Goal: Task Accomplishment & Management: Use online tool/utility

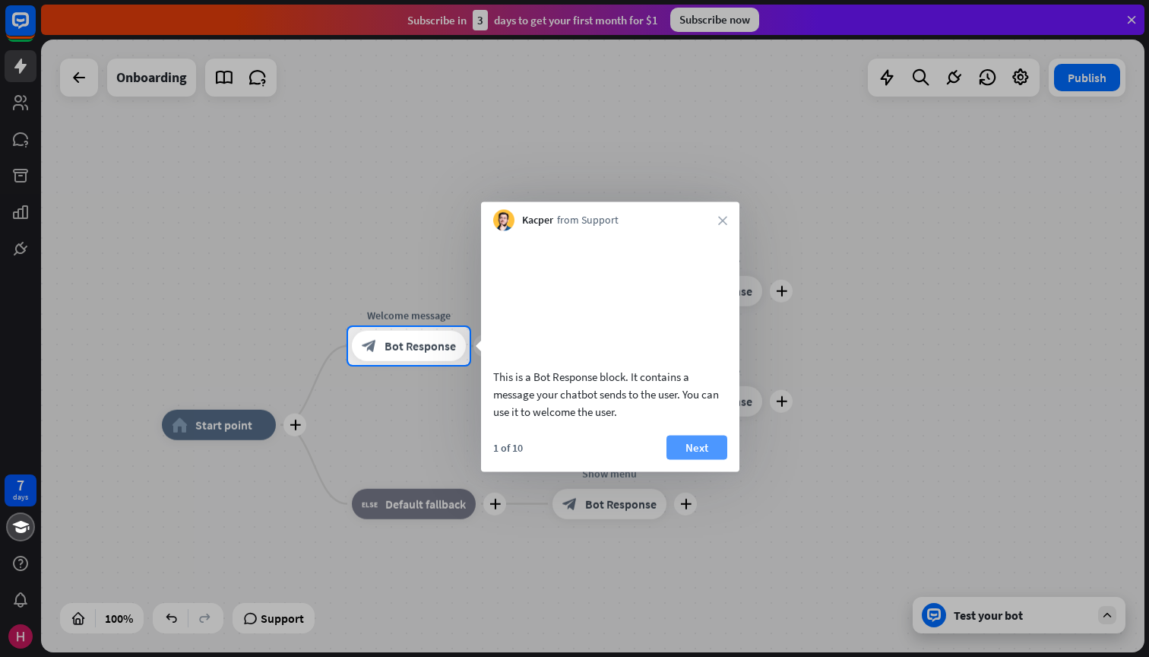
click at [706, 459] on button "Next" at bounding box center [696, 447] width 61 height 24
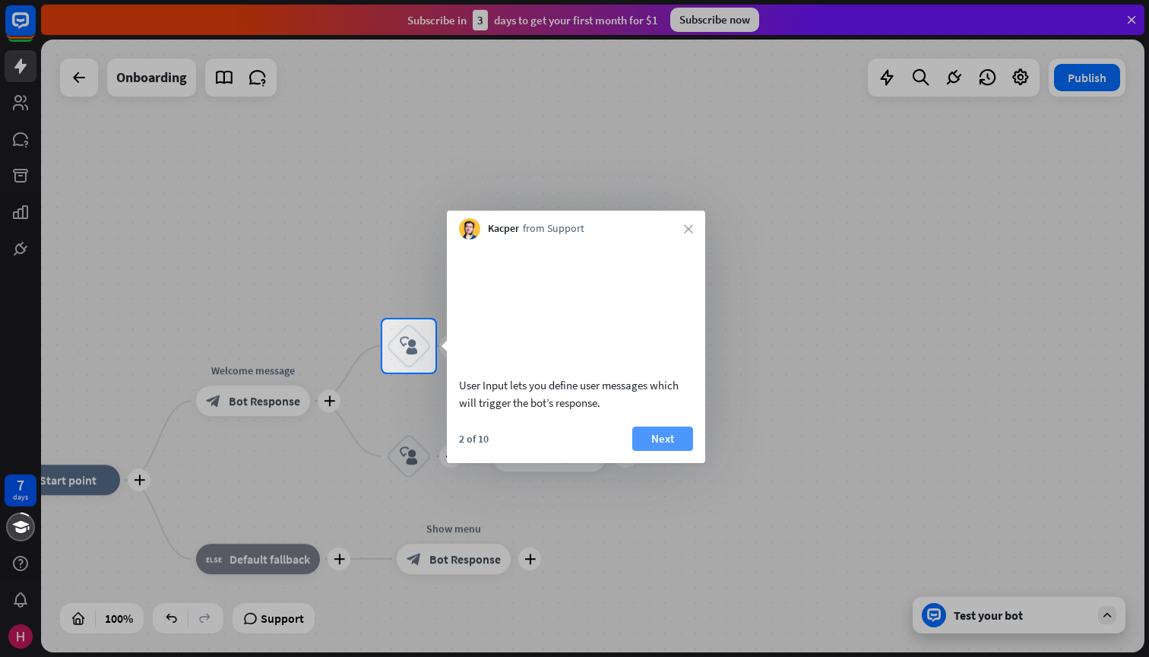
click at [689, 451] on button "Next" at bounding box center [662, 438] width 61 height 24
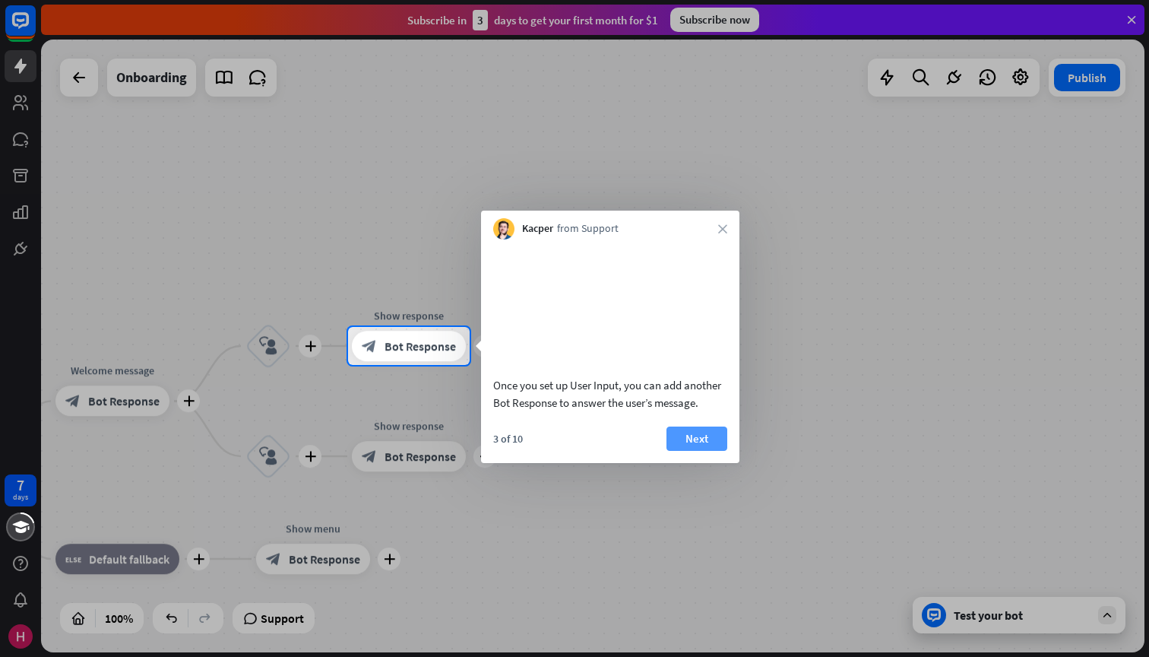
click at [692, 451] on button "Next" at bounding box center [696, 438] width 61 height 24
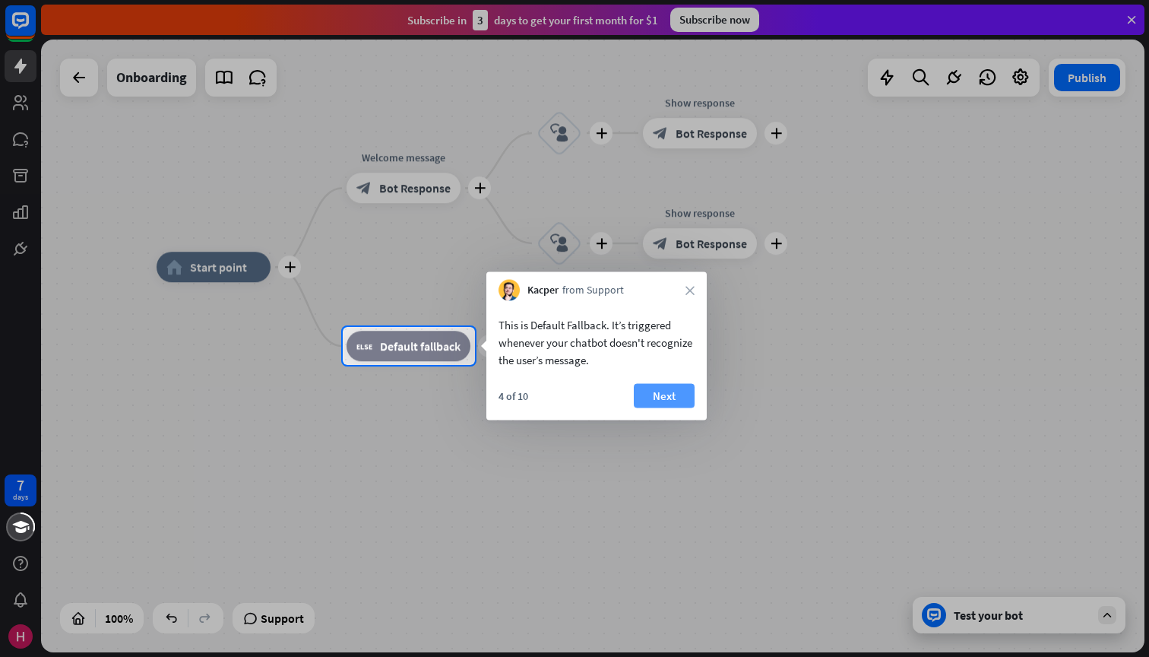
click at [671, 393] on button "Next" at bounding box center [664, 396] width 61 height 24
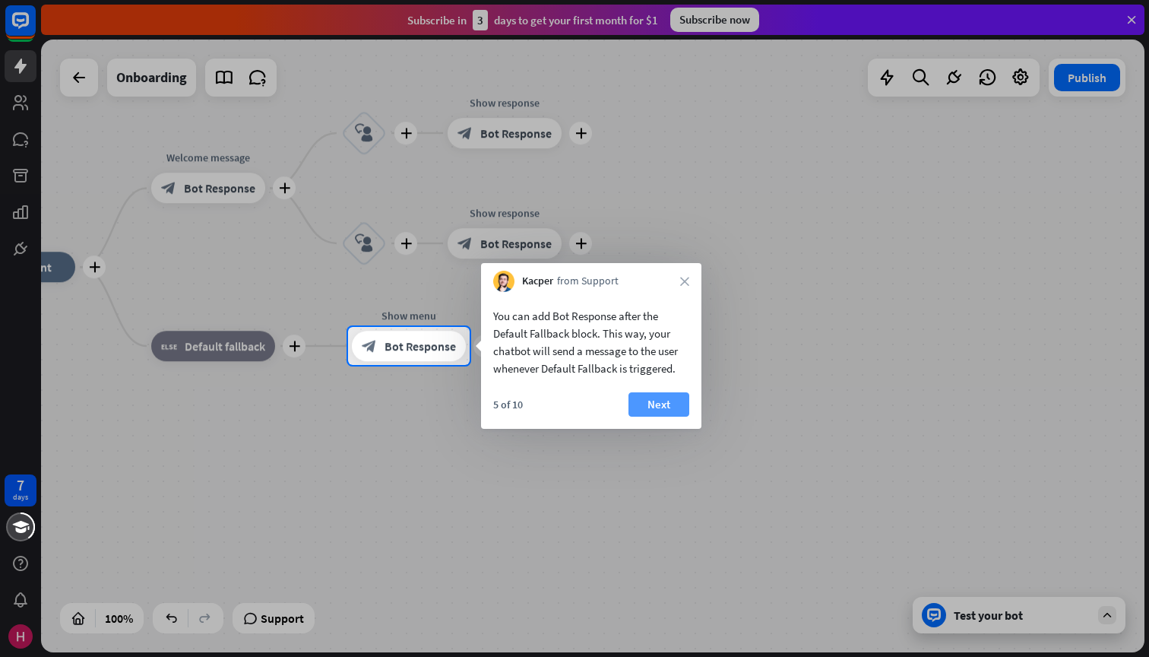
click at [670, 399] on button "Next" at bounding box center [658, 404] width 61 height 24
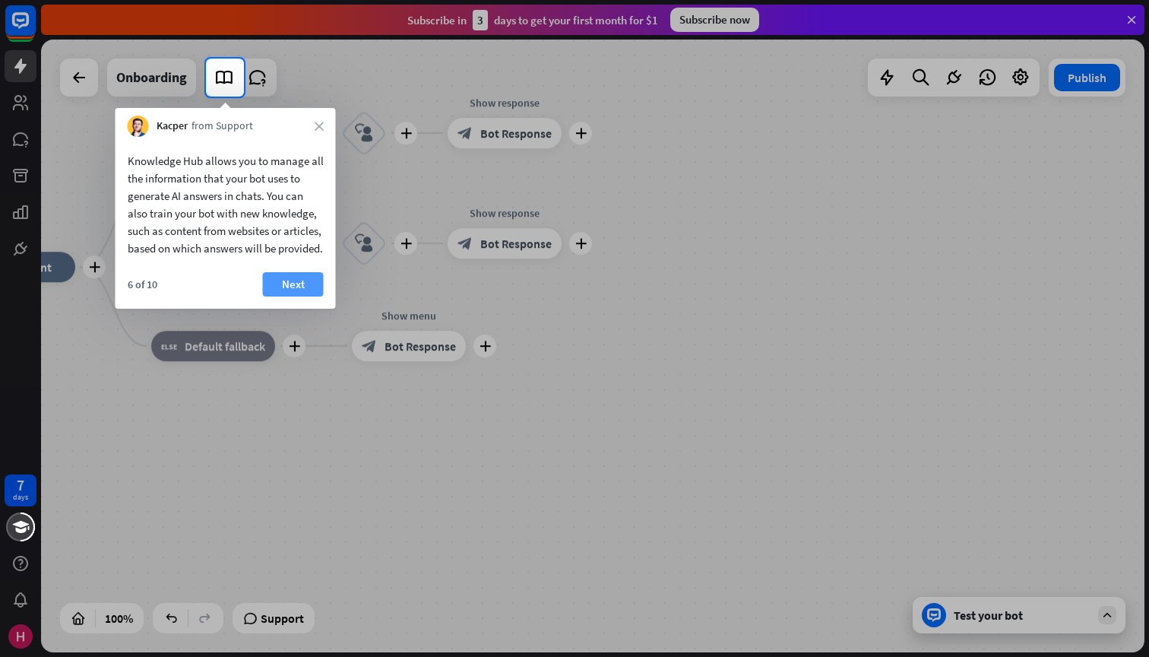
click at [293, 296] on button "Next" at bounding box center [293, 284] width 61 height 24
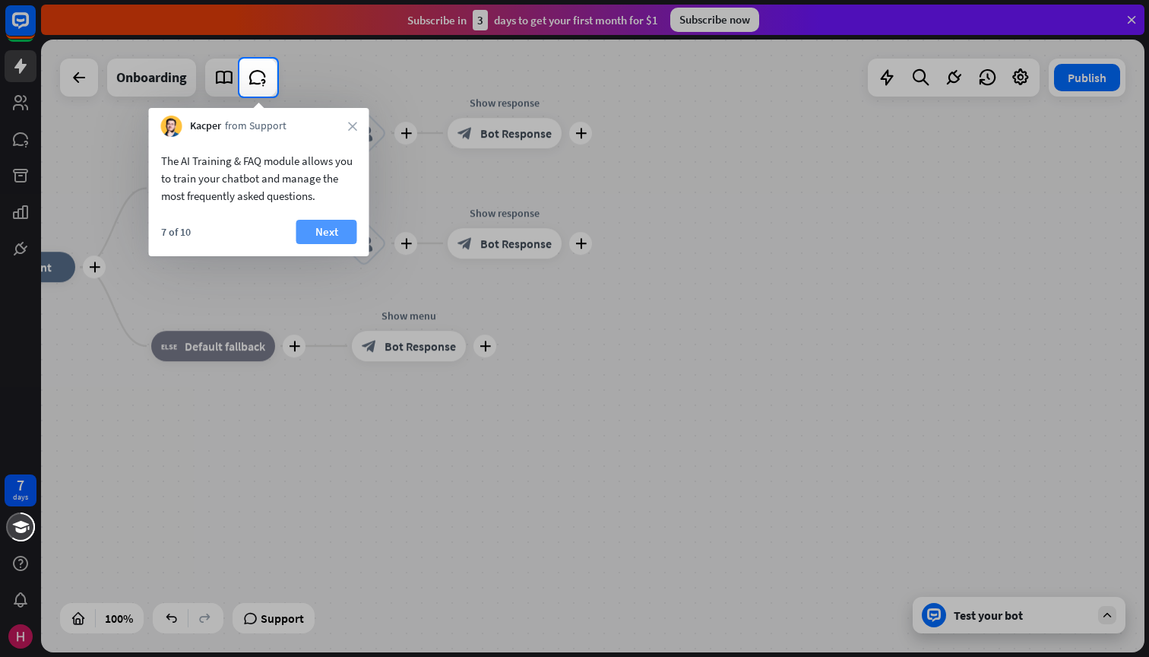
click at [325, 235] on button "Next" at bounding box center [326, 232] width 61 height 24
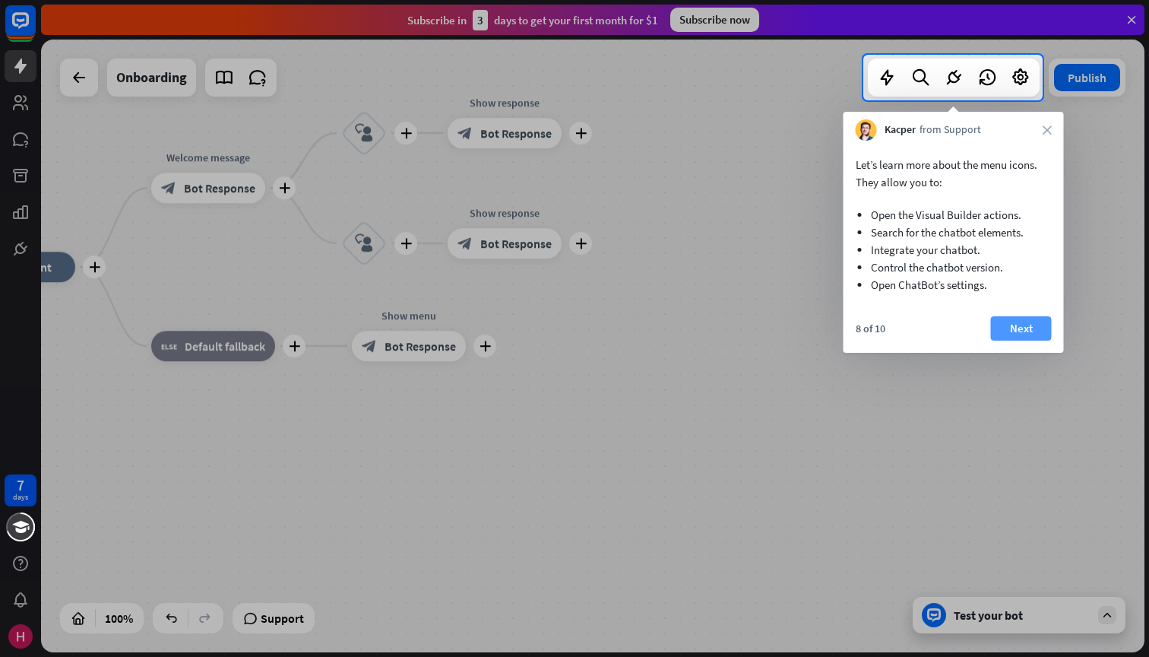
click at [1014, 324] on button "Next" at bounding box center [1021, 328] width 61 height 24
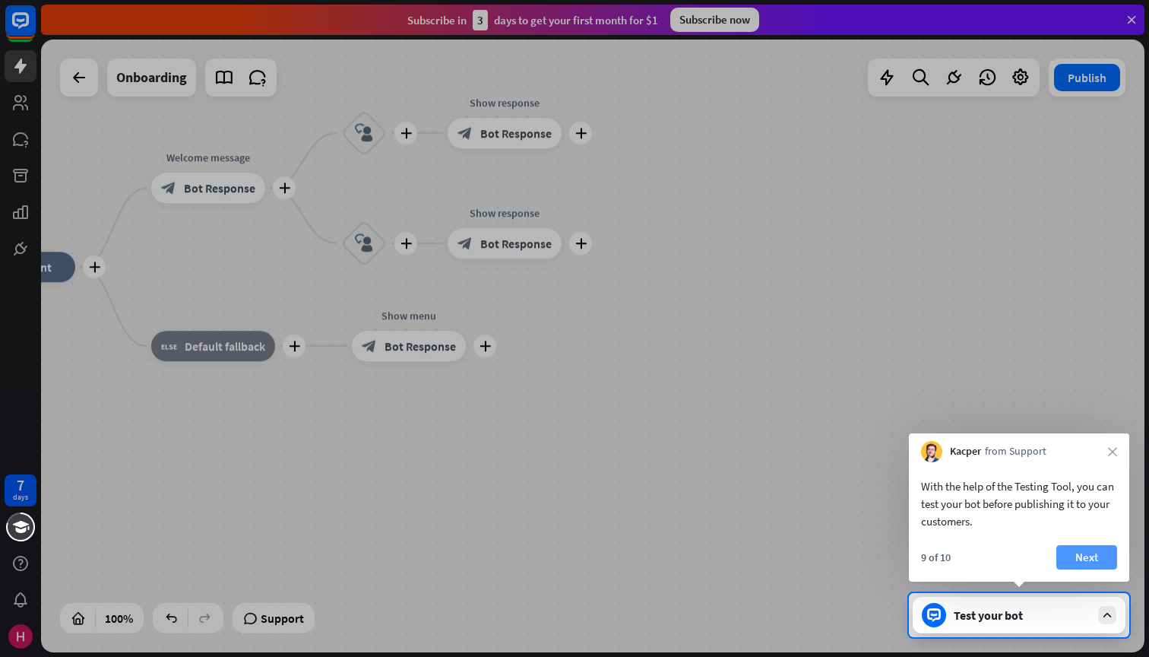
click at [1107, 565] on button "Next" at bounding box center [1086, 557] width 61 height 24
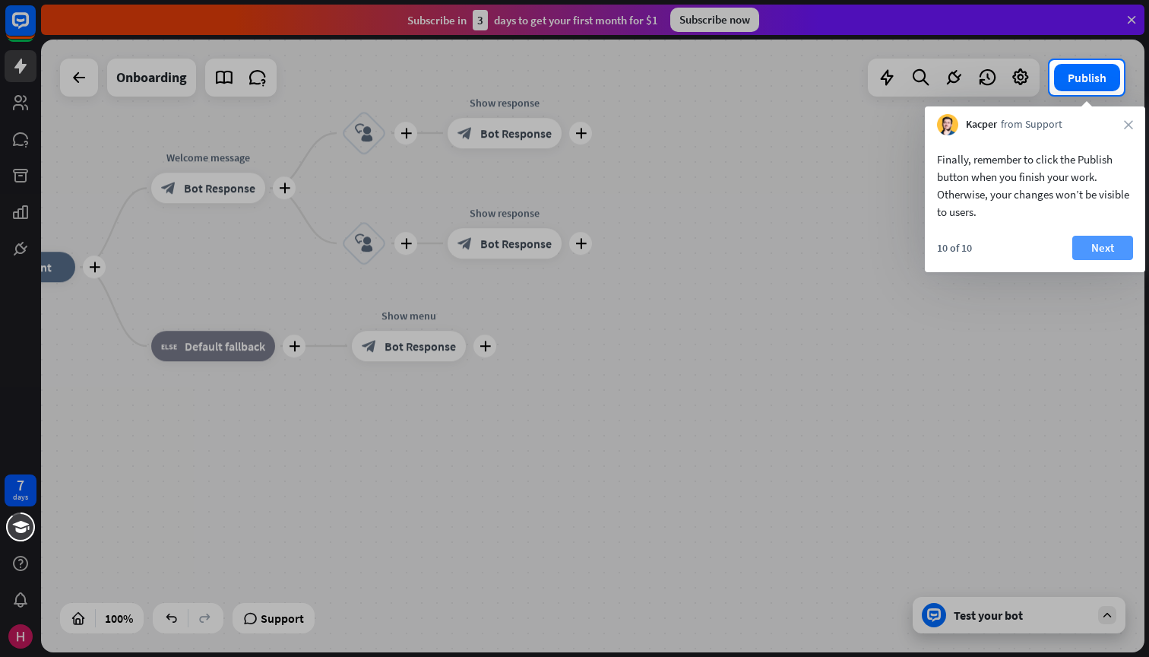
click at [1100, 245] on button "Next" at bounding box center [1102, 248] width 61 height 24
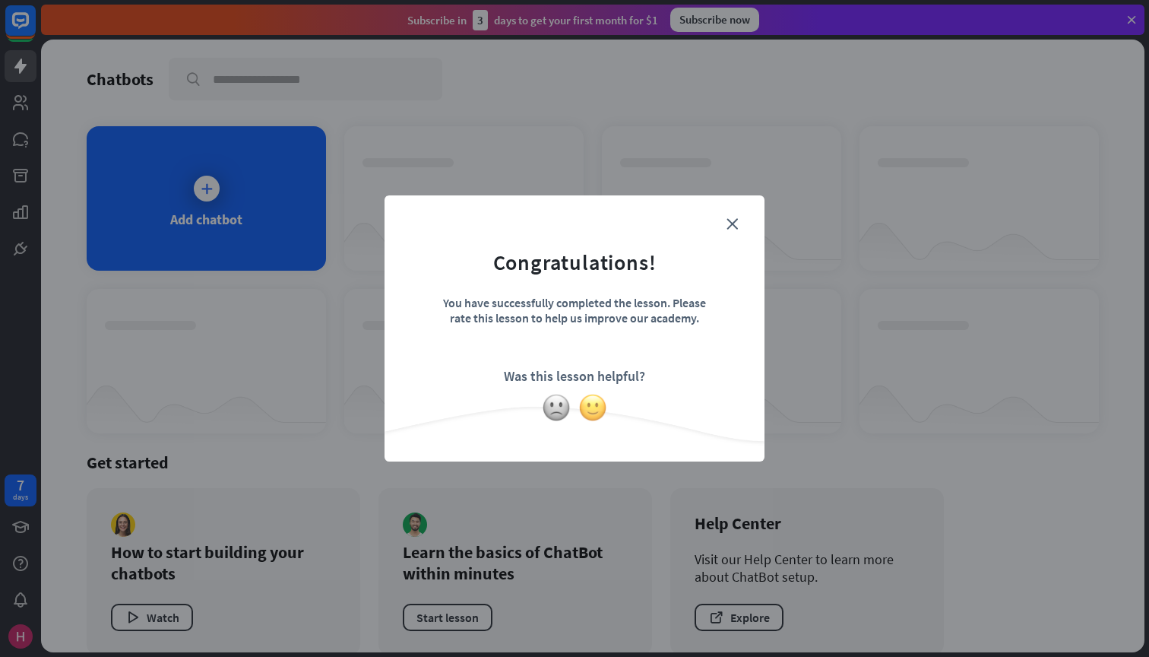
click at [590, 408] on img at bounding box center [592, 407] width 29 height 29
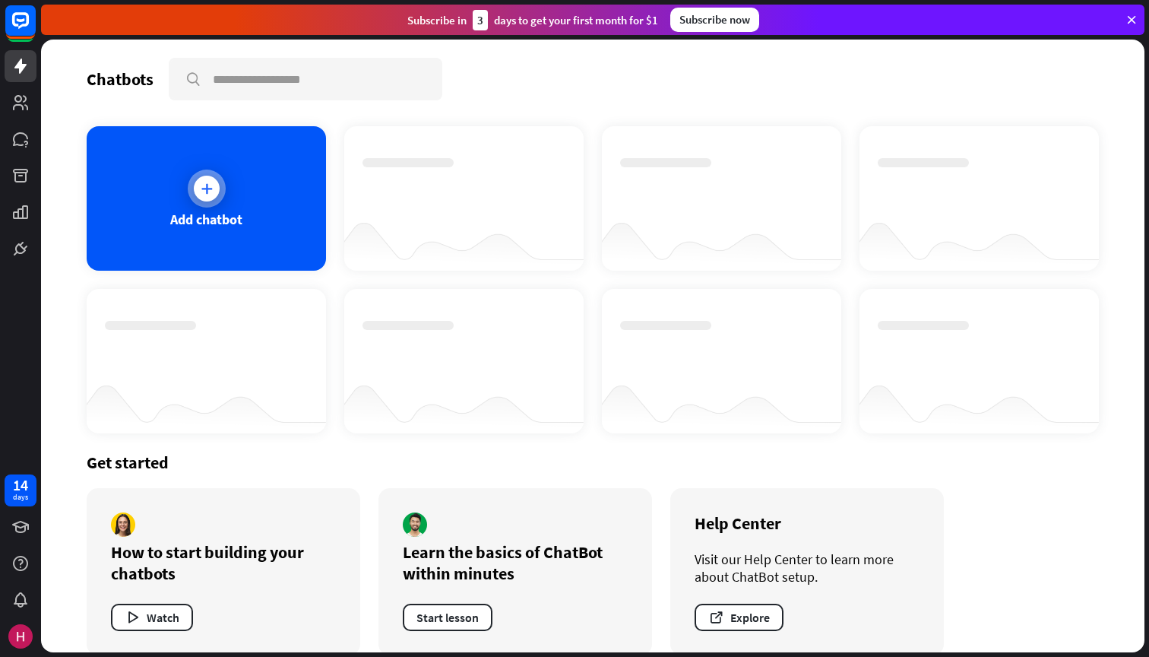
click at [195, 196] on div at bounding box center [207, 188] width 38 height 38
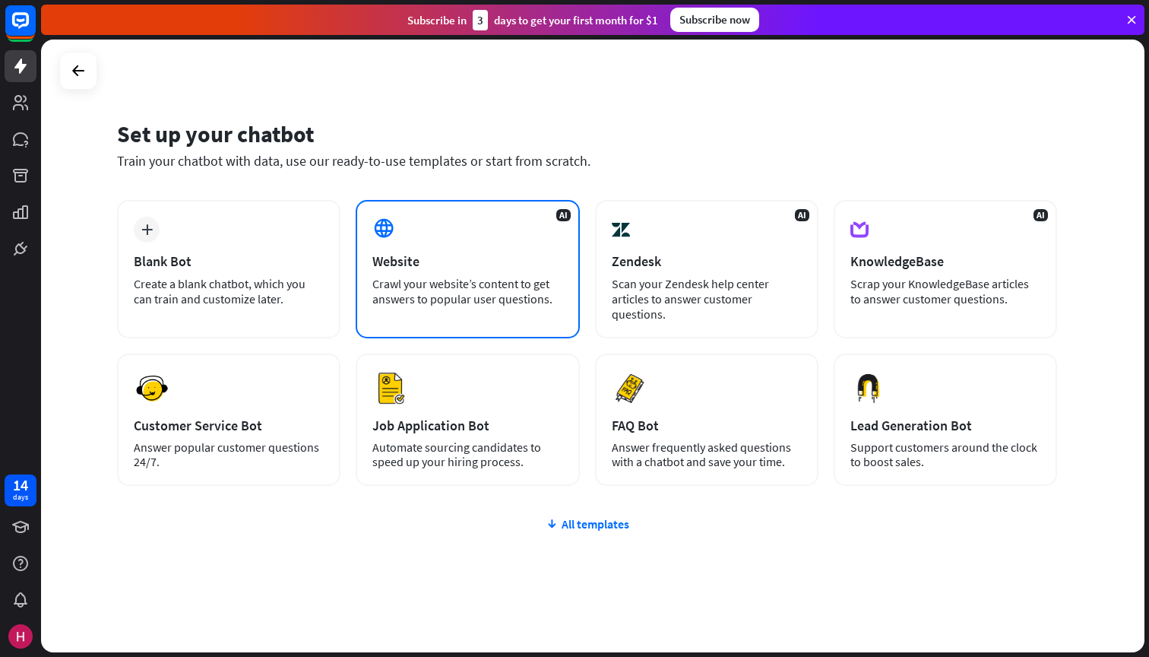
click at [505, 299] on div "Crawl your website’s content to get answers to popular user questions." at bounding box center [467, 291] width 190 height 30
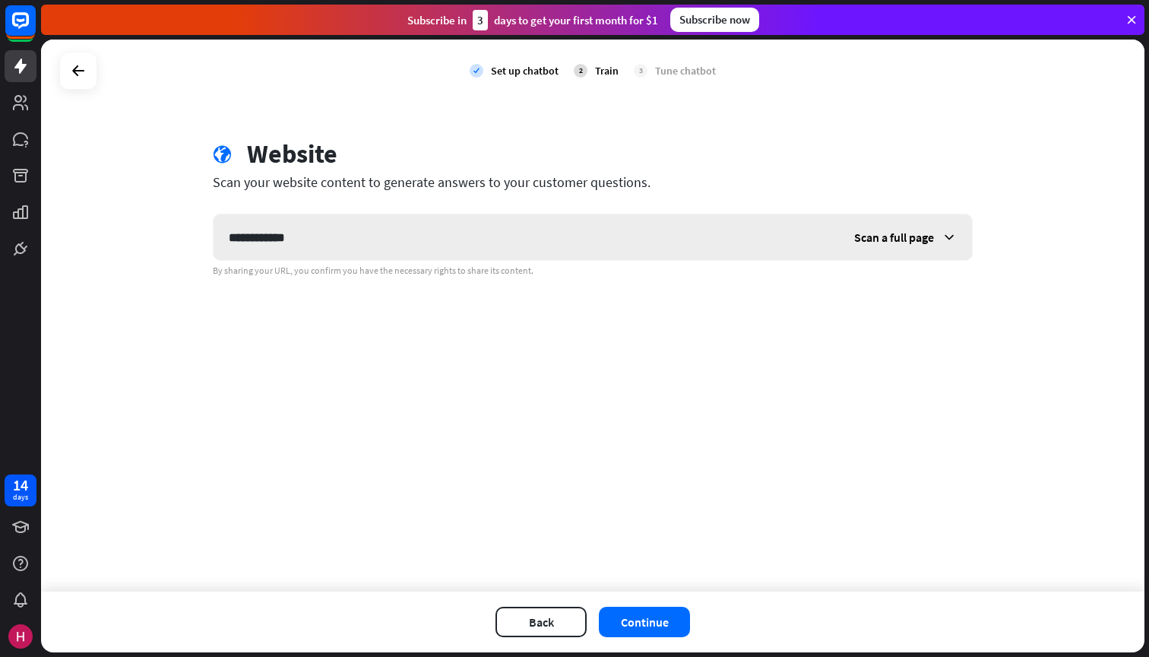
type input "**********"
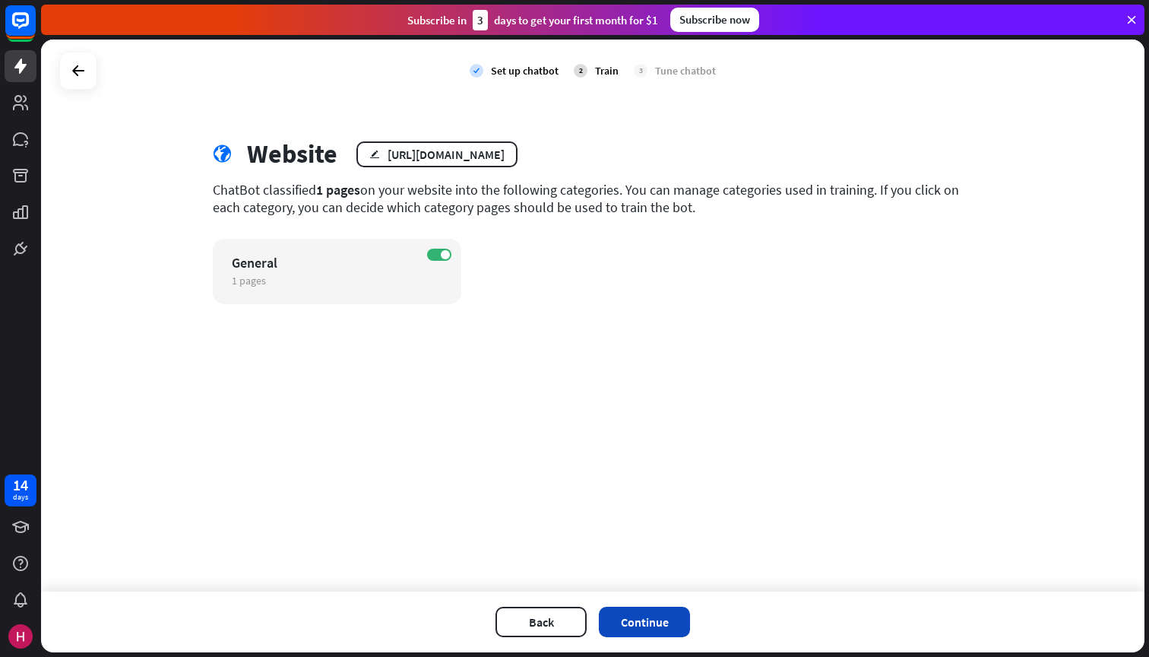
click at [651, 628] on button "Continue" at bounding box center [644, 621] width 91 height 30
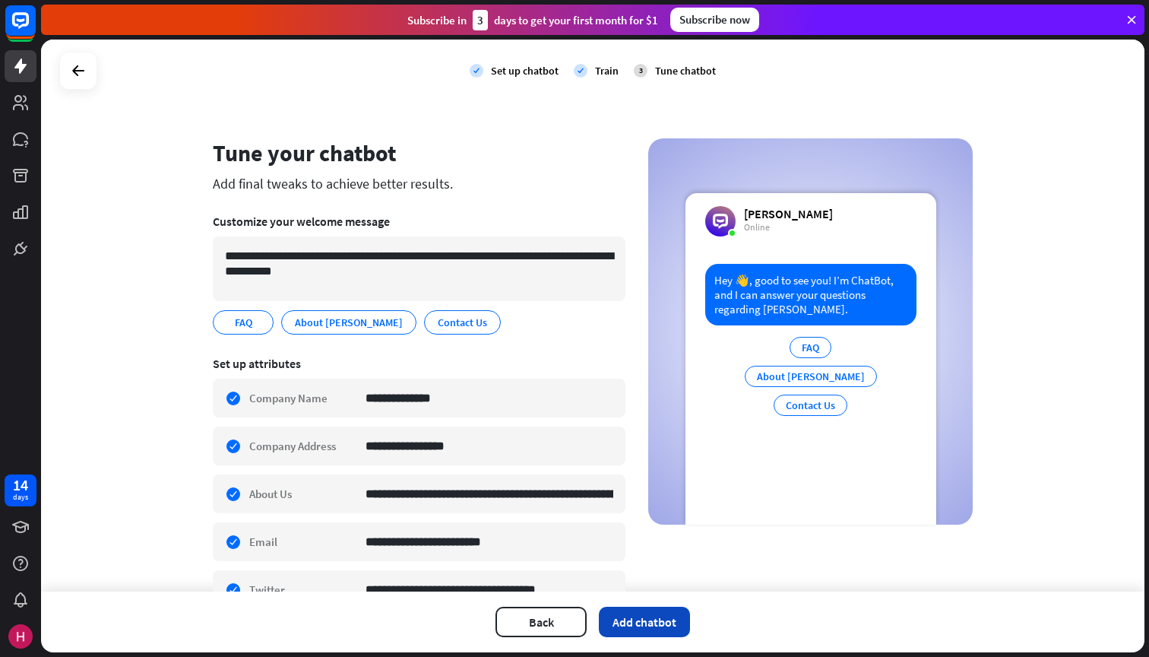
click at [652, 626] on button "Add chatbot" at bounding box center [644, 621] width 91 height 30
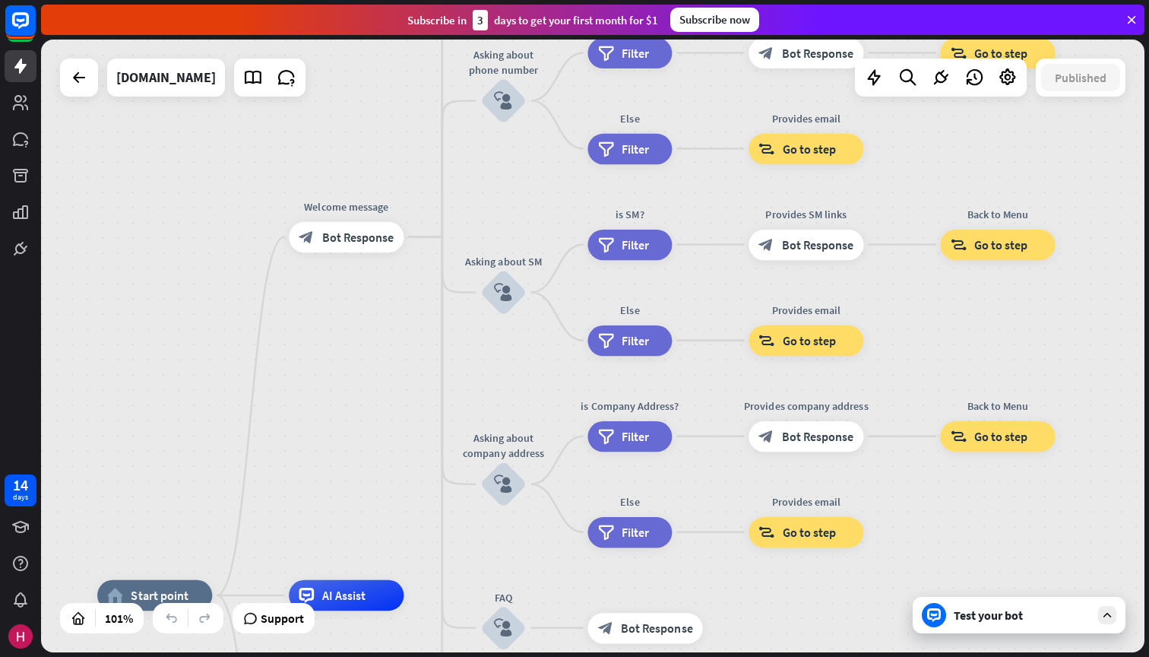
click at [1043, 615] on div "Test your bot" at bounding box center [1022, 614] width 137 height 15
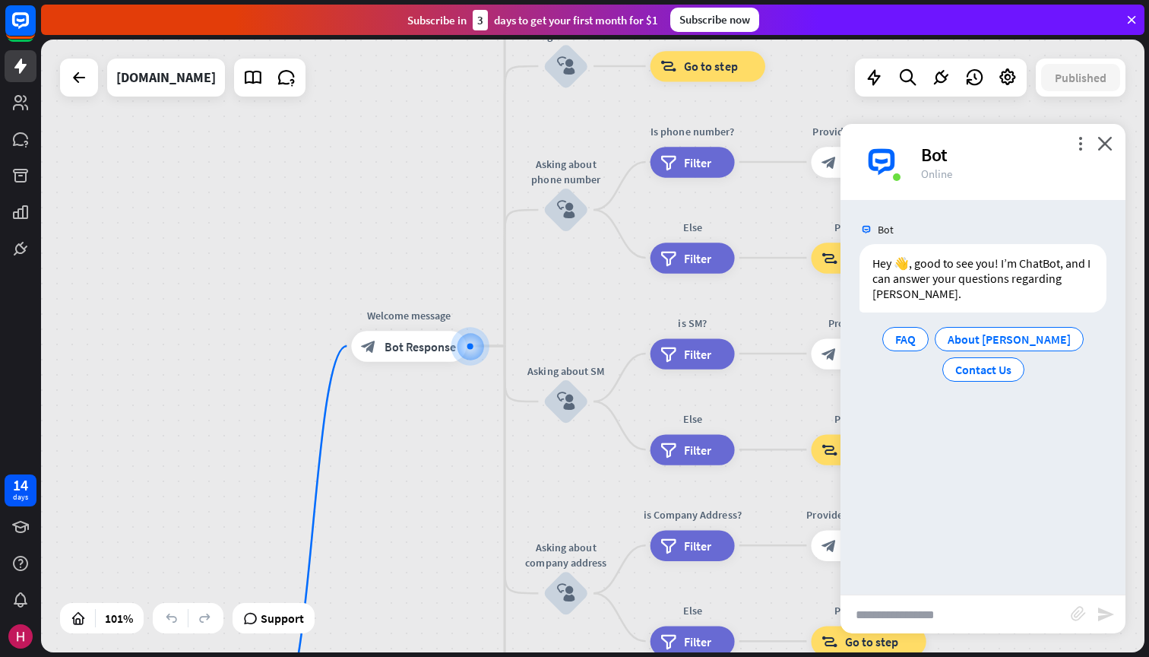
click at [934, 608] on input "text" at bounding box center [956, 614] width 230 height 38
type input "**********"
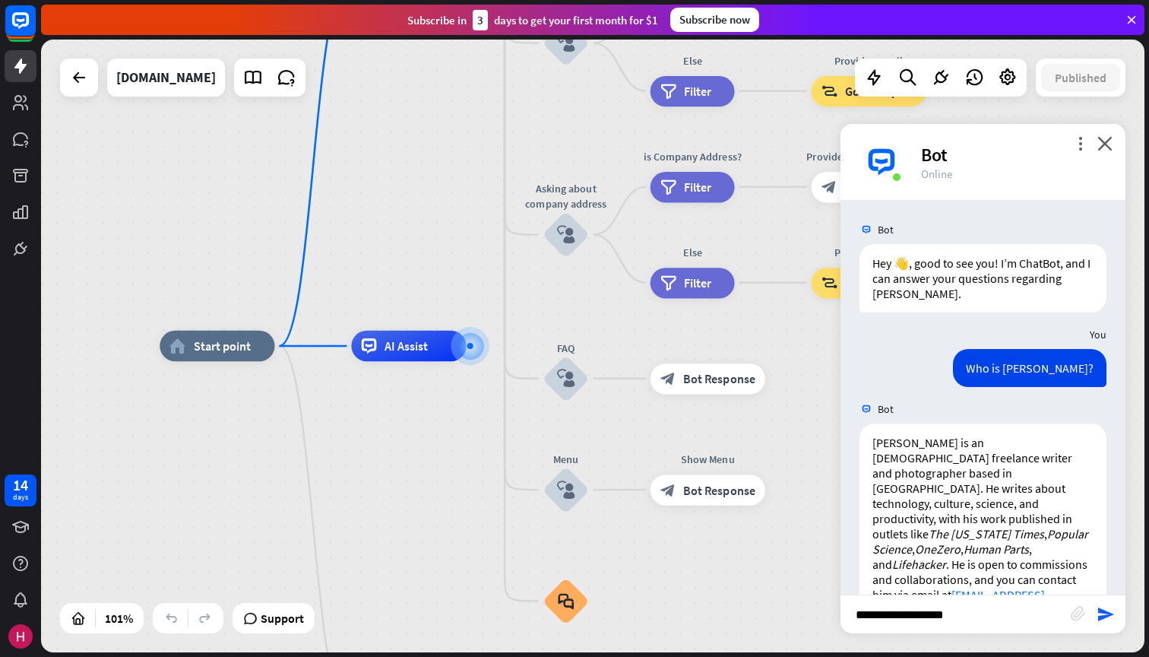
type input "**********"
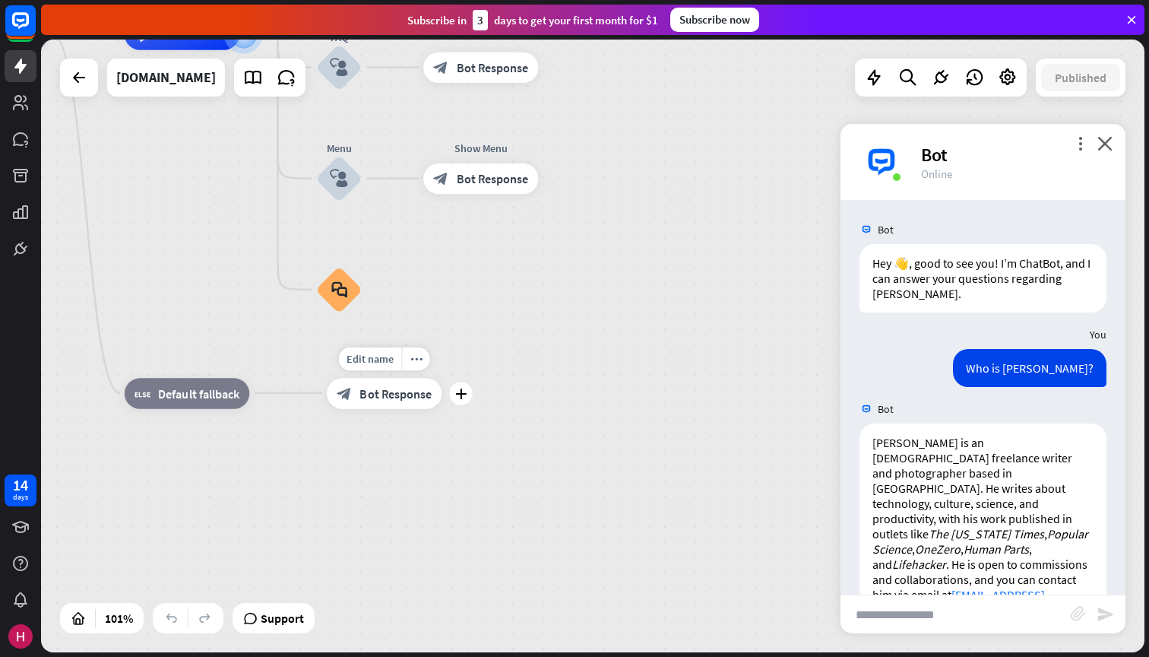
click at [383, 397] on span "Bot Response" at bounding box center [395, 392] width 72 height 15
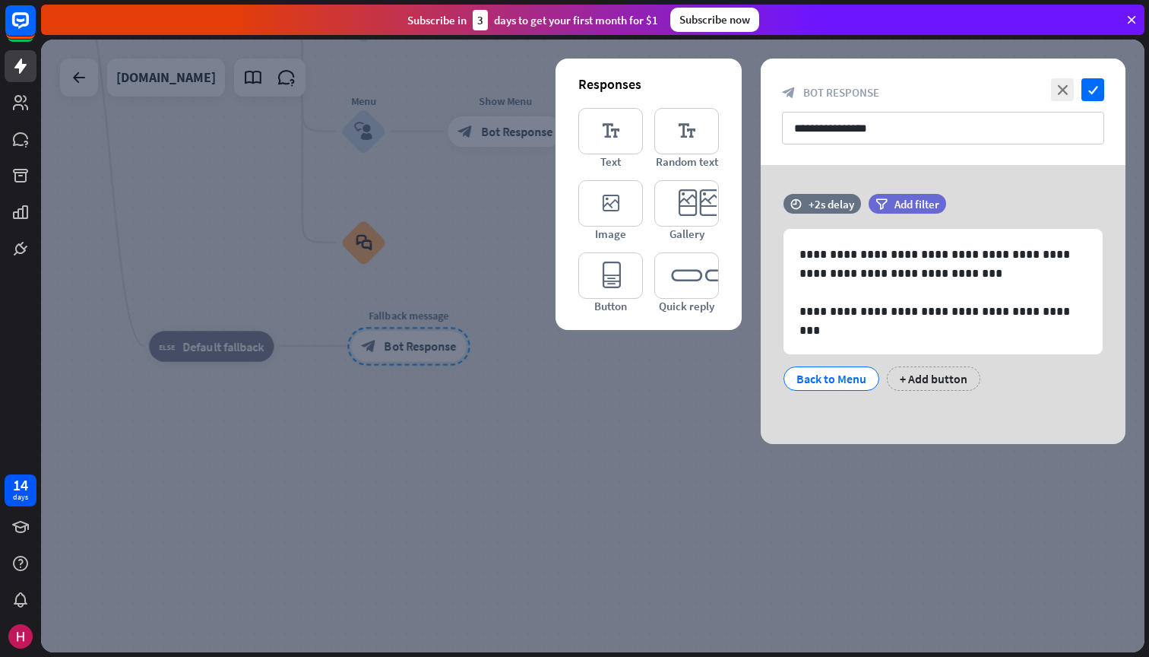
click at [563, 454] on div at bounding box center [592, 346] width 1103 height 613
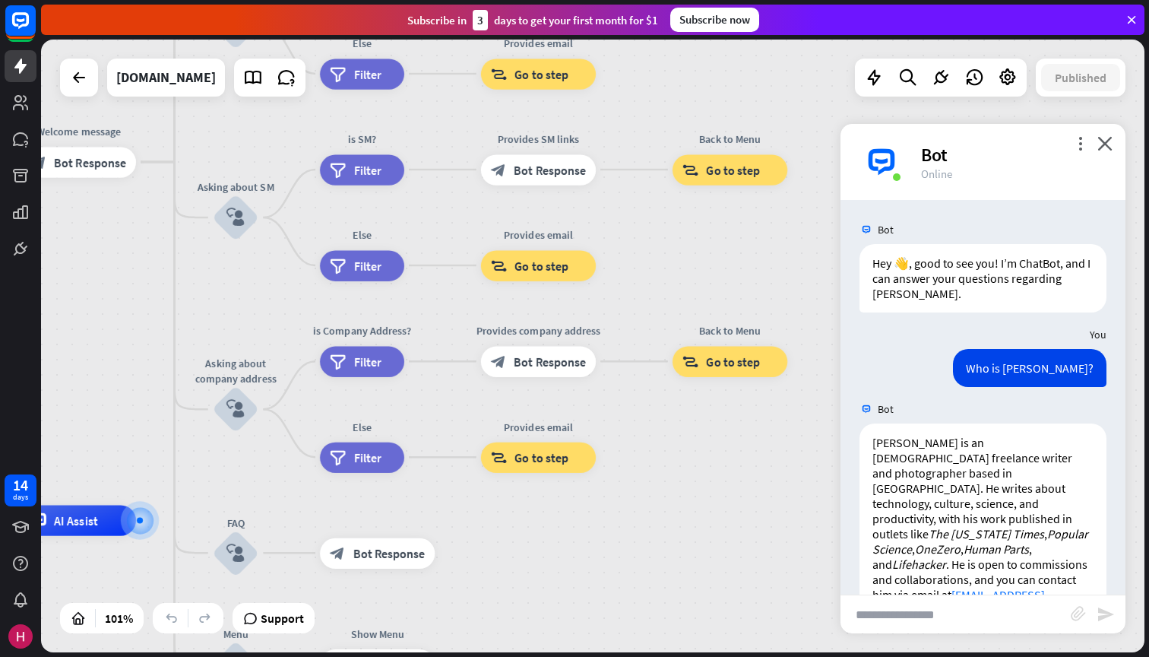
click at [907, 616] on input "text" at bounding box center [956, 614] width 230 height 38
type input "**********"
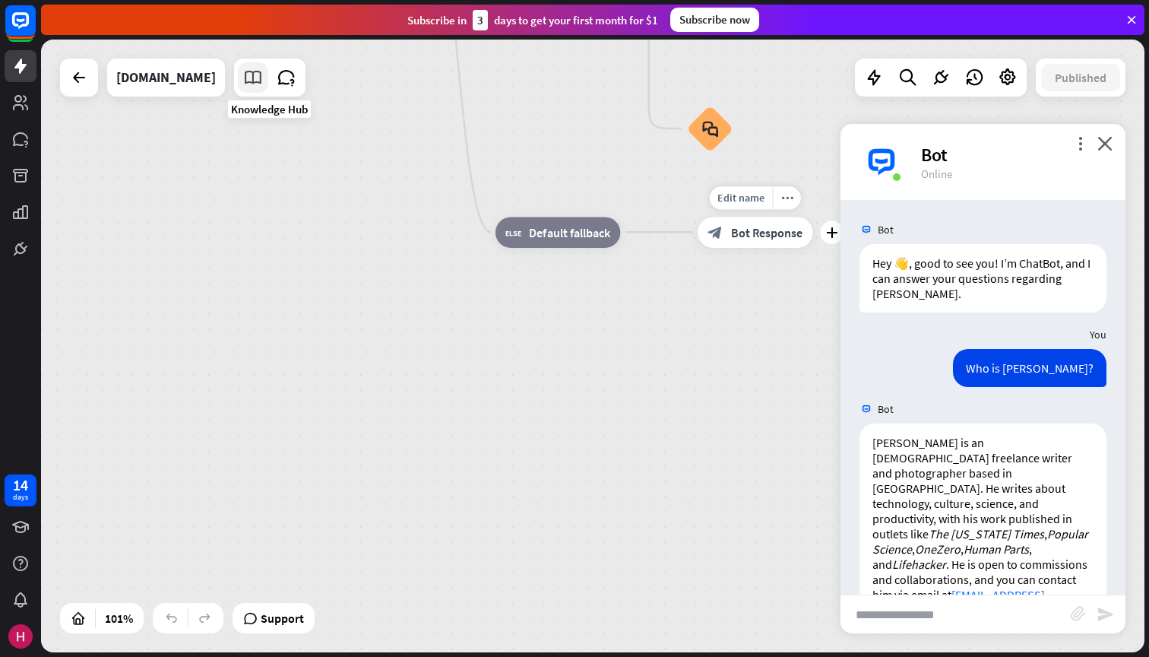
click at [263, 84] on icon at bounding box center [253, 78] width 20 height 20
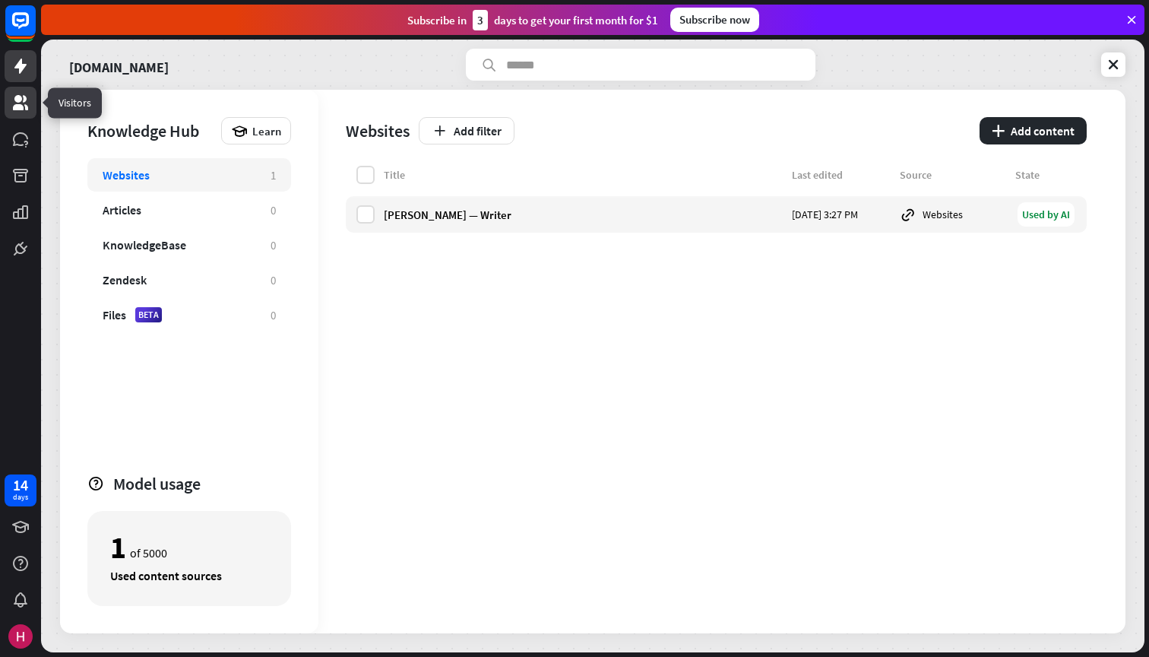
click at [15, 101] on icon at bounding box center [20, 102] width 15 height 15
